Goal: Navigation & Orientation: Find specific page/section

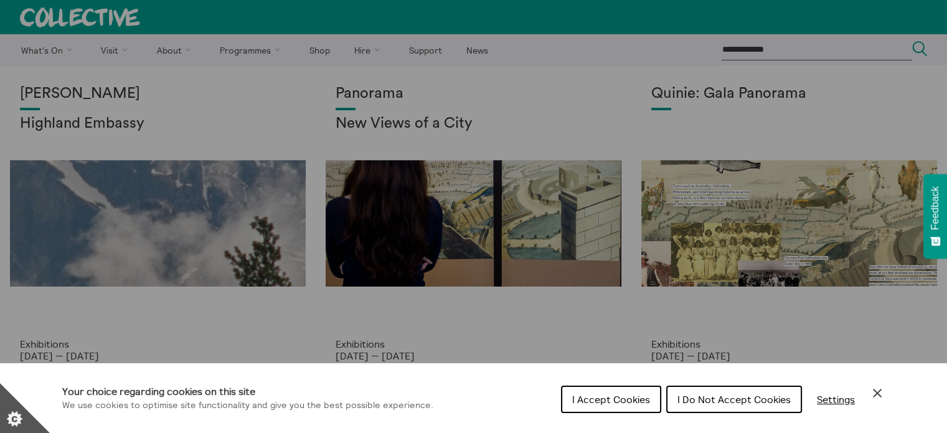
click at [700, 398] on span "I Do Not Accept Cookies" at bounding box center [733, 399] width 113 height 12
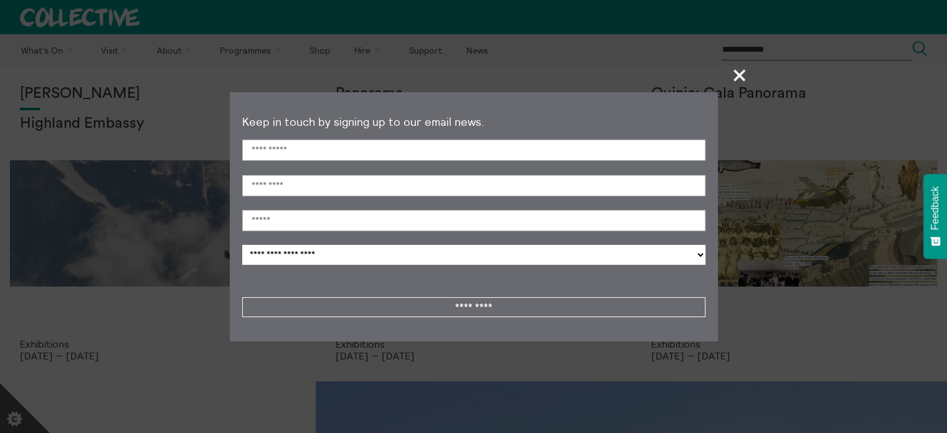
click at [743, 71] on span "+" at bounding box center [740, 75] width 37 height 37
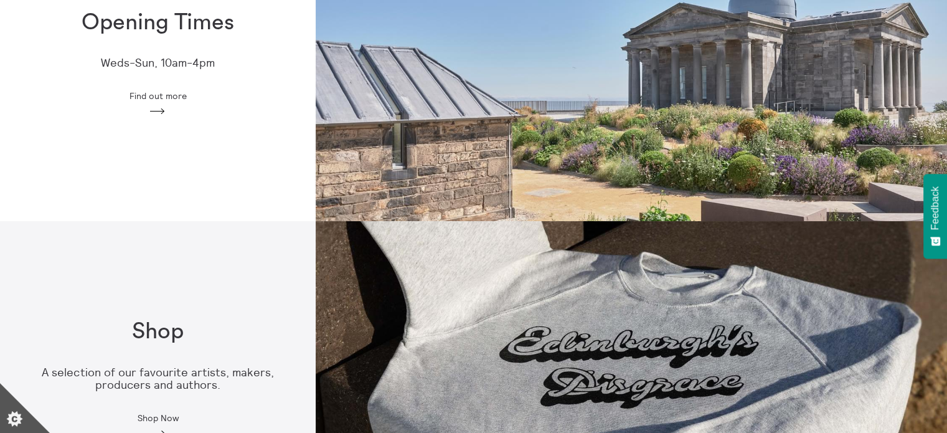
scroll to position [497, 0]
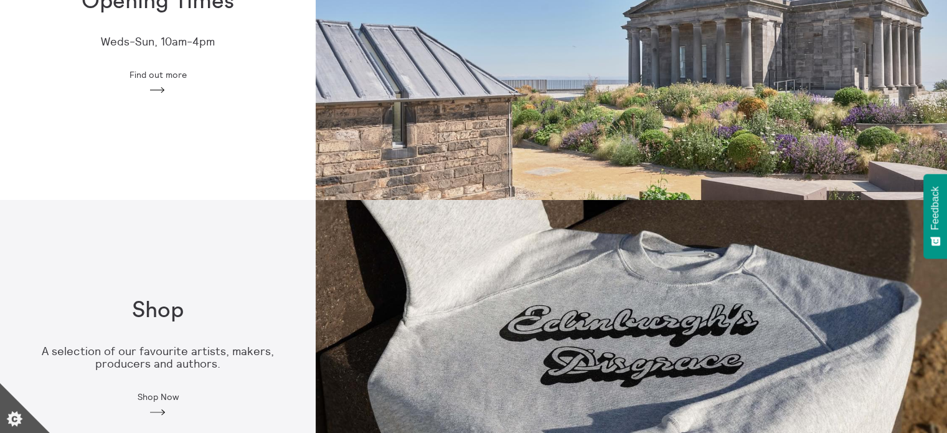
click at [648, 141] on img at bounding box center [631, 42] width 631 height 316
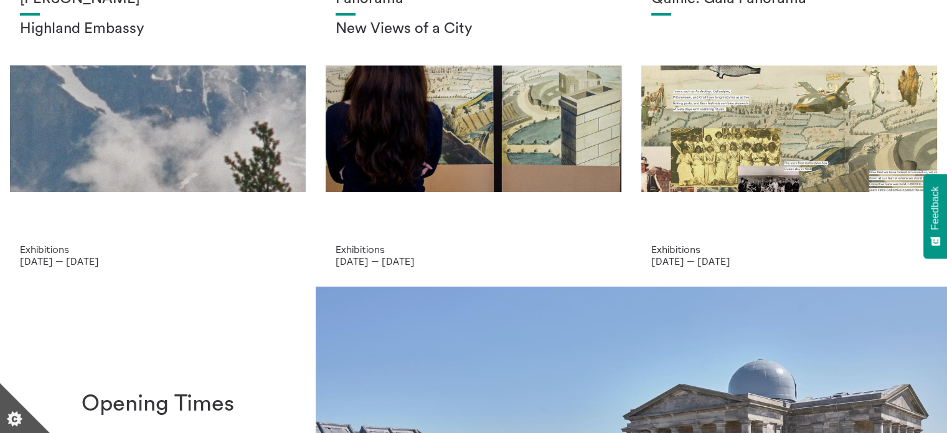
scroll to position [0, 0]
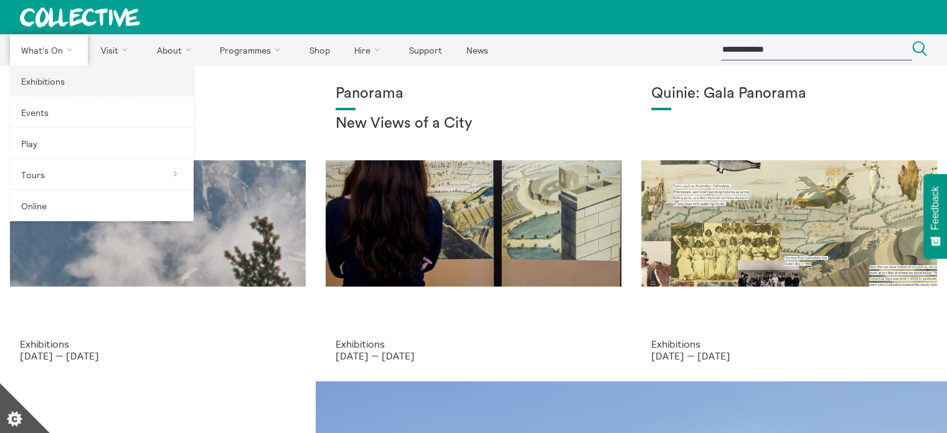
click at [42, 83] on link "Exhibitions" at bounding box center [102, 80] width 184 height 31
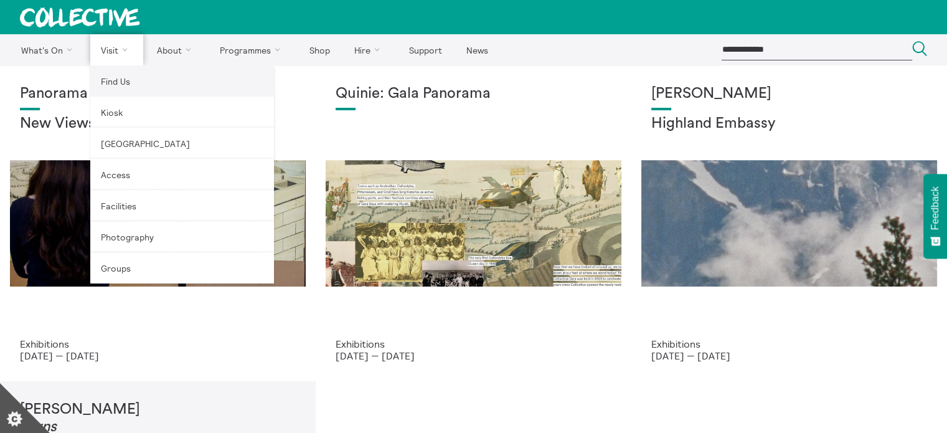
click at [119, 87] on link "Find Us" at bounding box center [182, 80] width 184 height 31
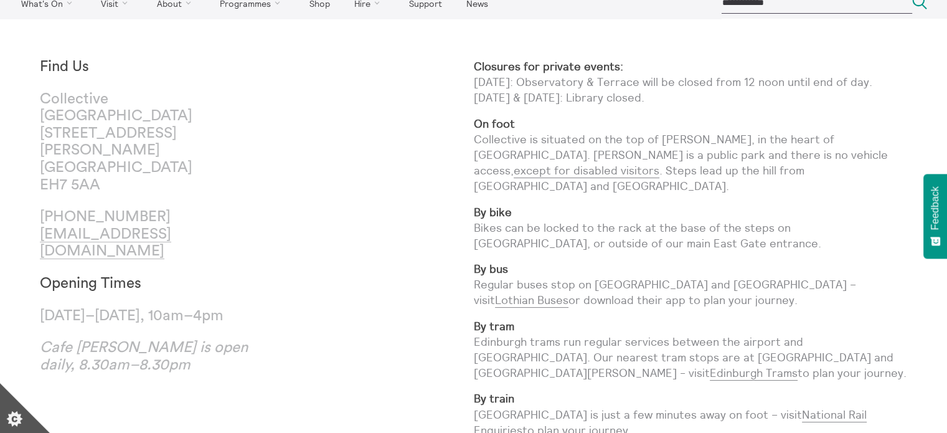
scroll to position [40, 0]
